Goal: Task Accomplishment & Management: Manage account settings

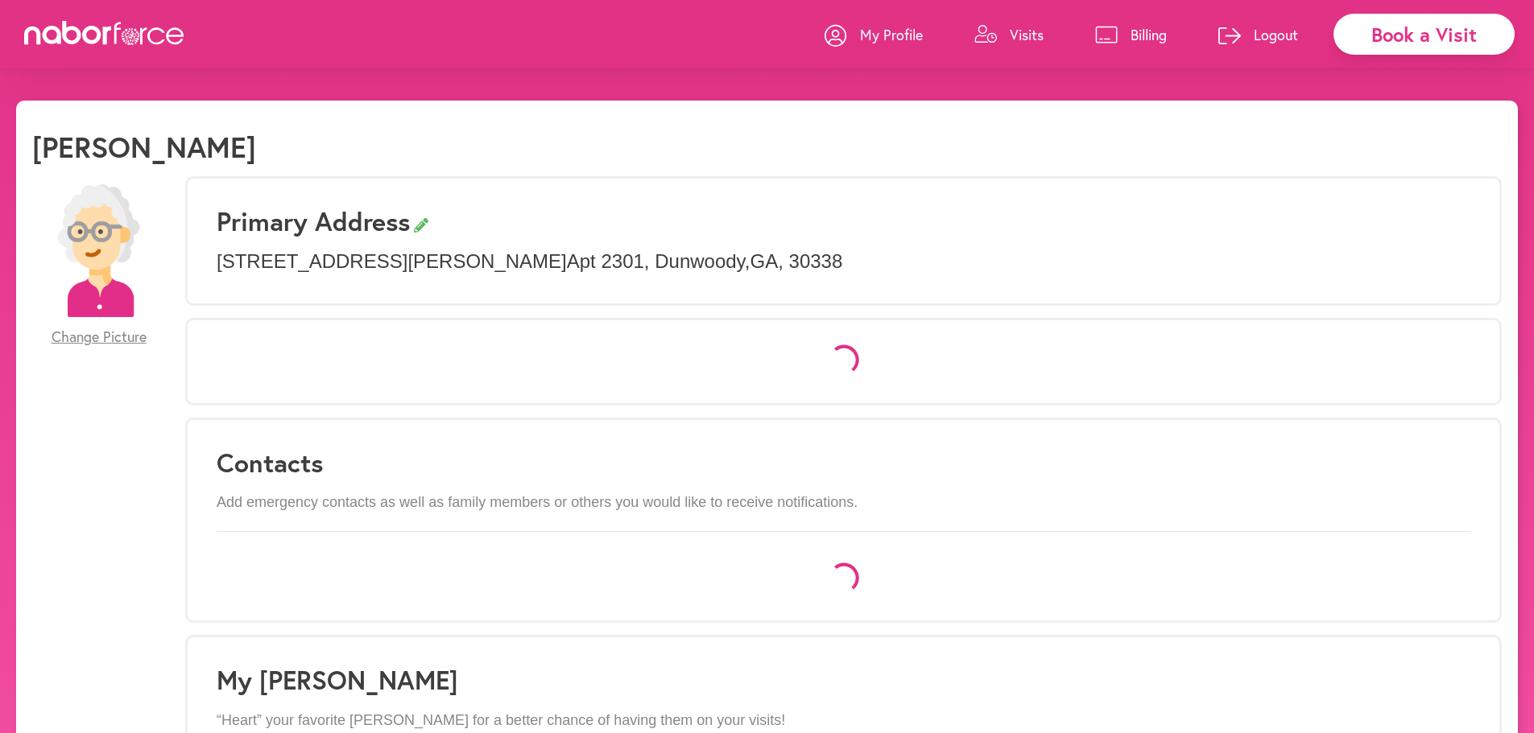
select select "*"
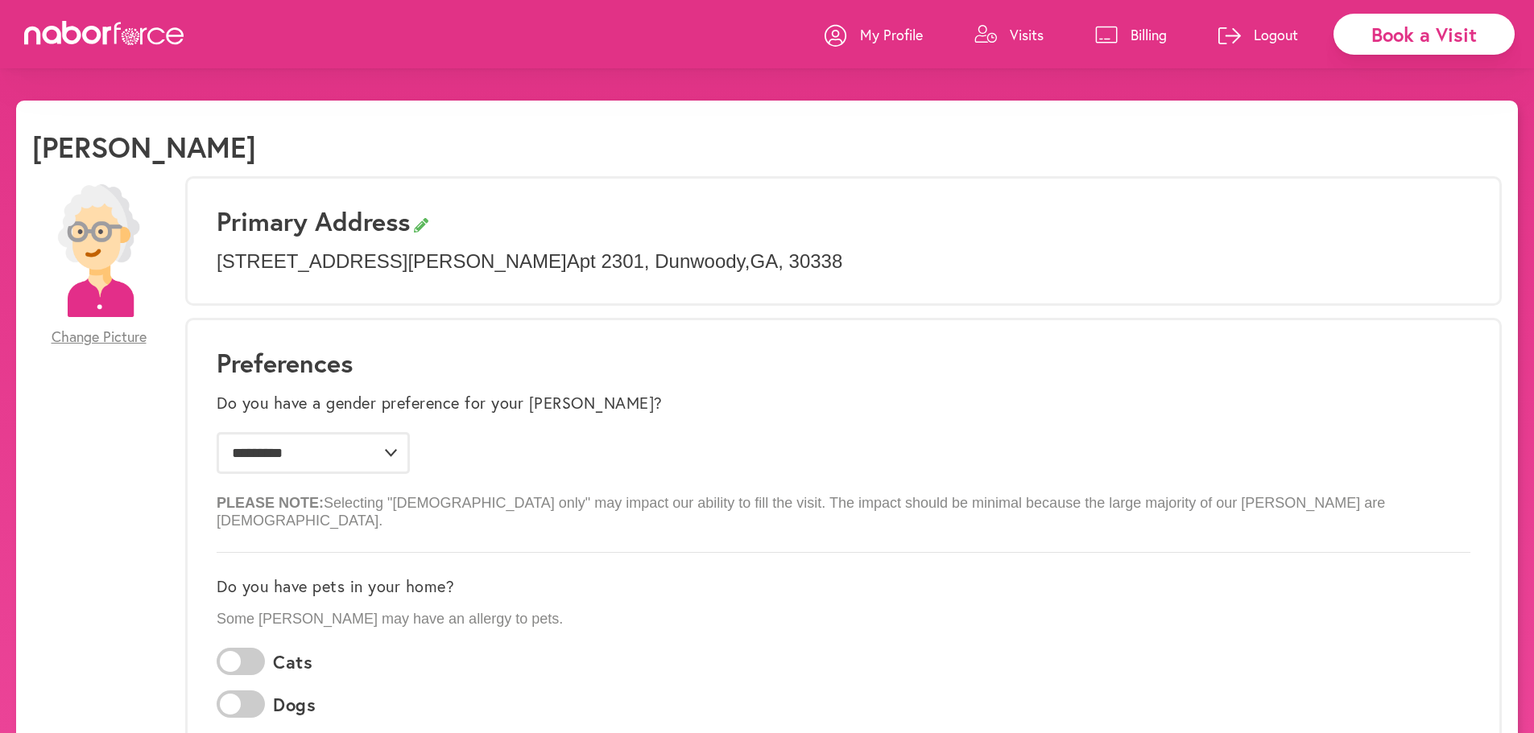
click at [1146, 32] on p "Billing" at bounding box center [1148, 34] width 36 height 19
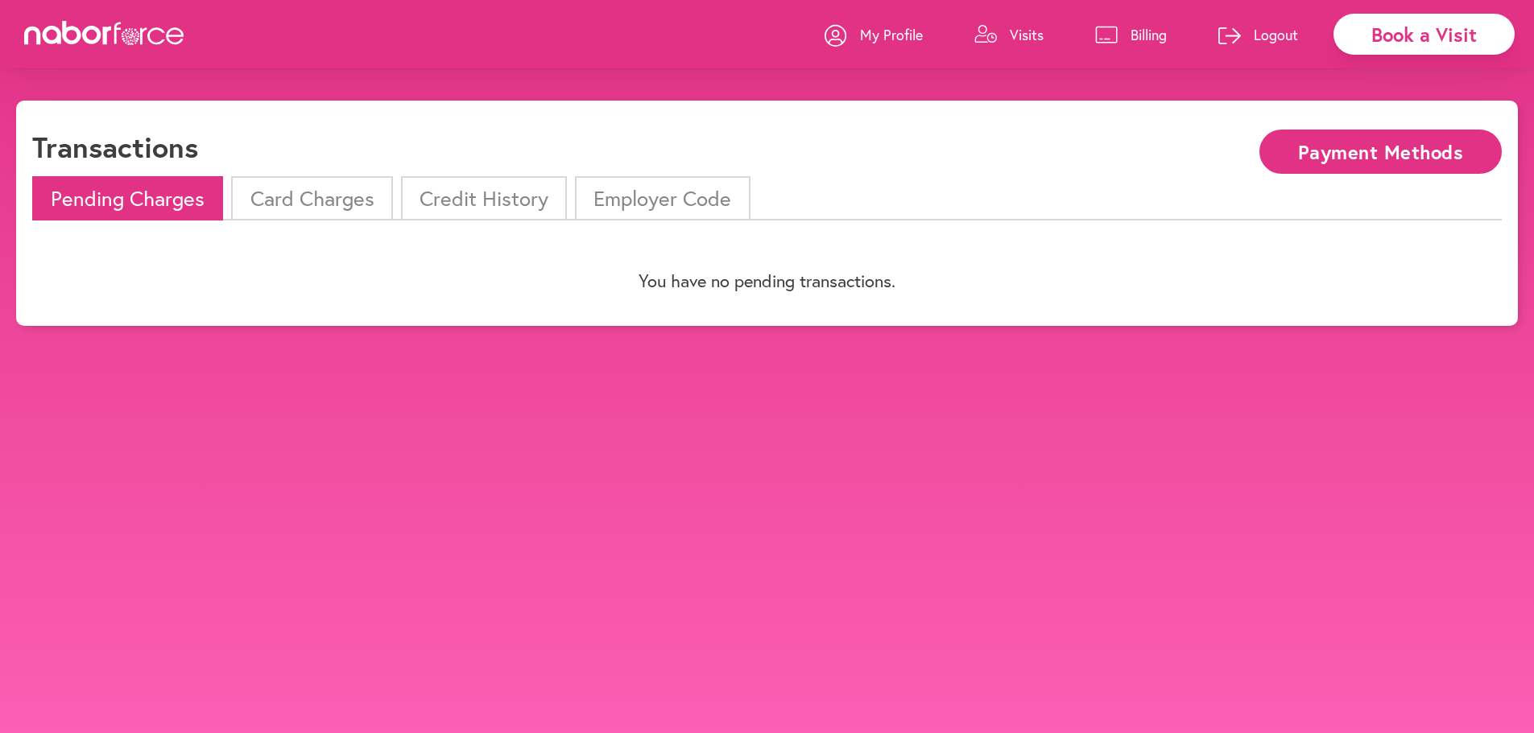
click at [315, 205] on li "Card Charges" at bounding box center [311, 198] width 161 height 44
